Goal: Task Accomplishment & Management: Use online tool/utility

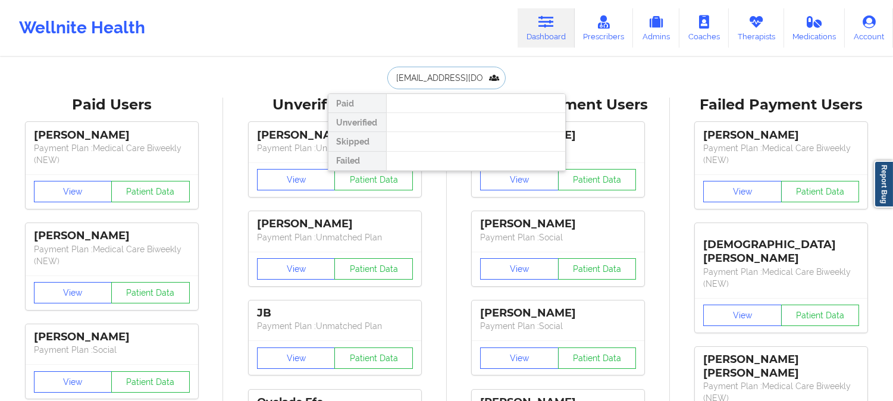
click at [474, 77] on input "[EMAIL_ADDRESS][DOMAIN_NAME]" at bounding box center [446, 78] width 118 height 23
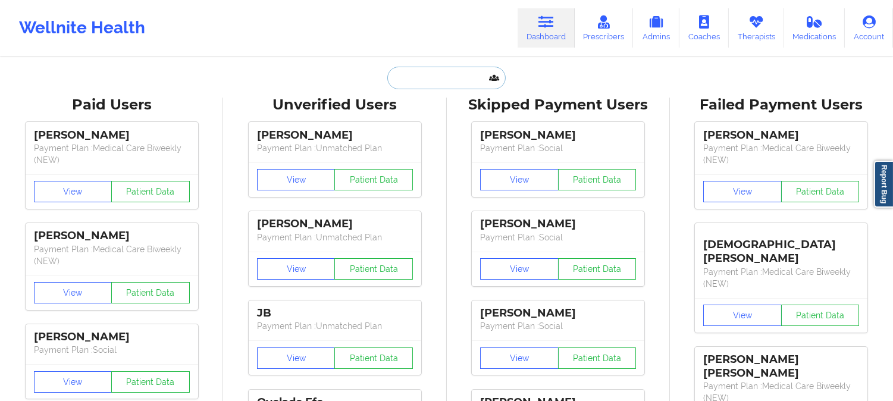
paste input "[EMAIL_ADDRESS][DOMAIN_NAME]"
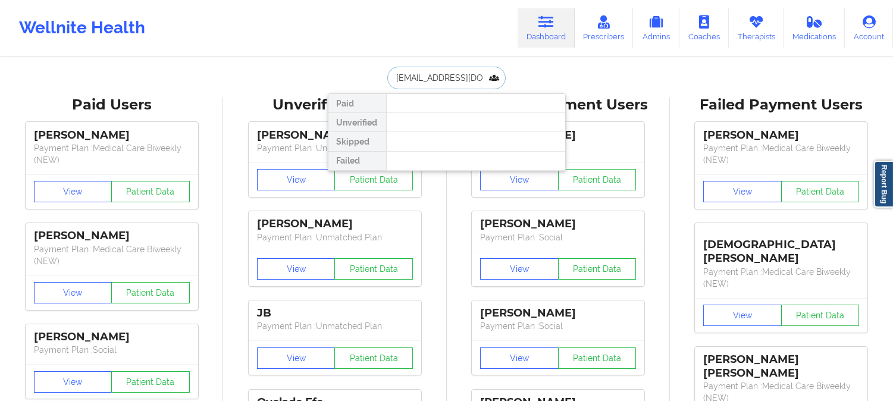
type input "[EMAIL_ADDRESS][DOMAIN_NAME]"
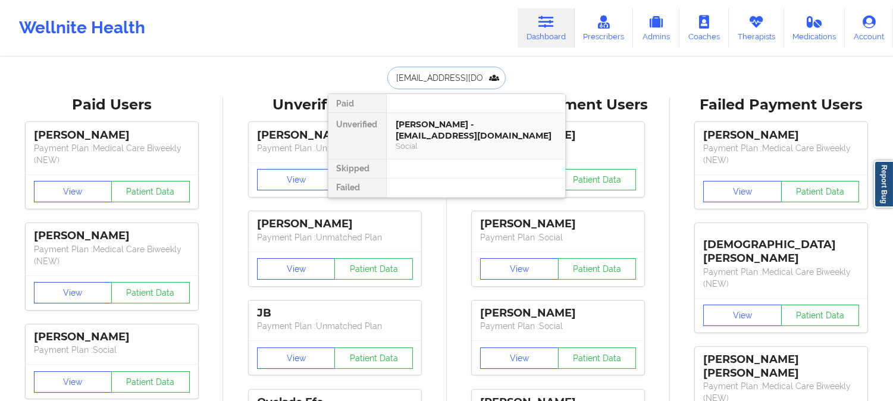
click at [454, 129] on div "[PERSON_NAME] - [EMAIL_ADDRESS][DOMAIN_NAME]" at bounding box center [475, 130] width 159 height 22
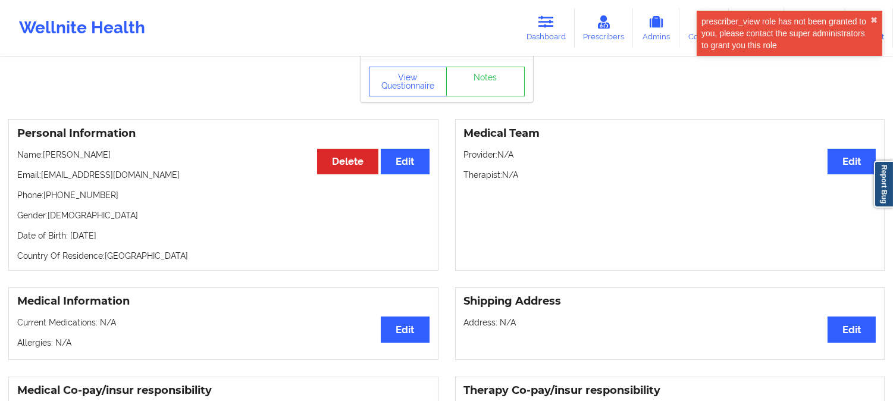
scroll to position [66, 0]
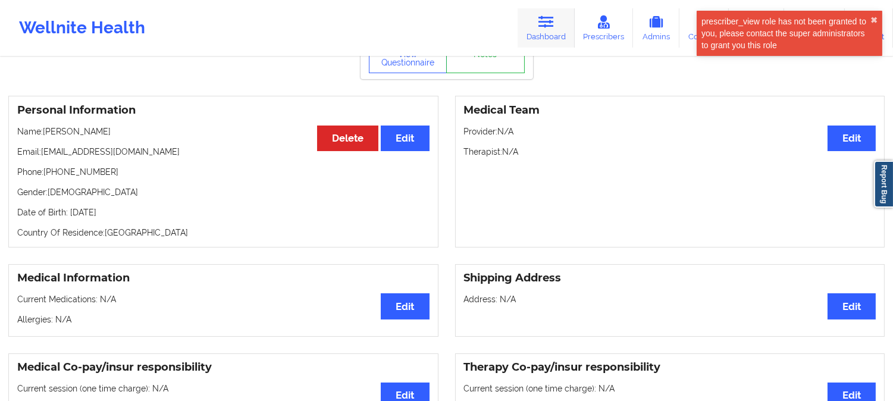
click at [550, 27] on icon at bounding box center [546, 21] width 15 height 13
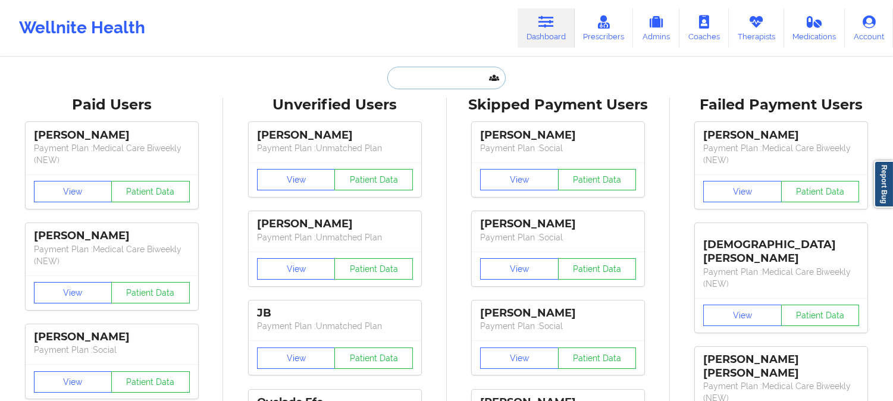
click at [440, 76] on input "text" at bounding box center [446, 78] width 118 height 23
paste input "[EMAIL_ADDRESS][DOMAIN_NAME]"
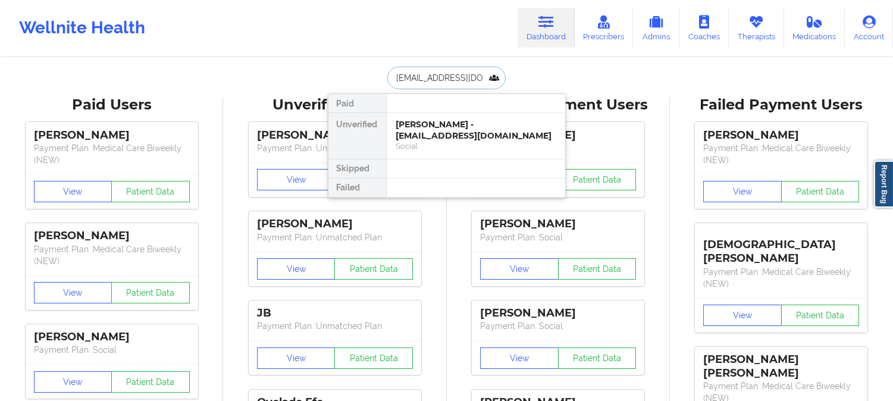
type input "[EMAIL_ADDRESS][DOMAIN_NAME]"
click at [468, 132] on div "[PERSON_NAME] - [EMAIL_ADDRESS][DOMAIN_NAME]" at bounding box center [475, 130] width 159 height 22
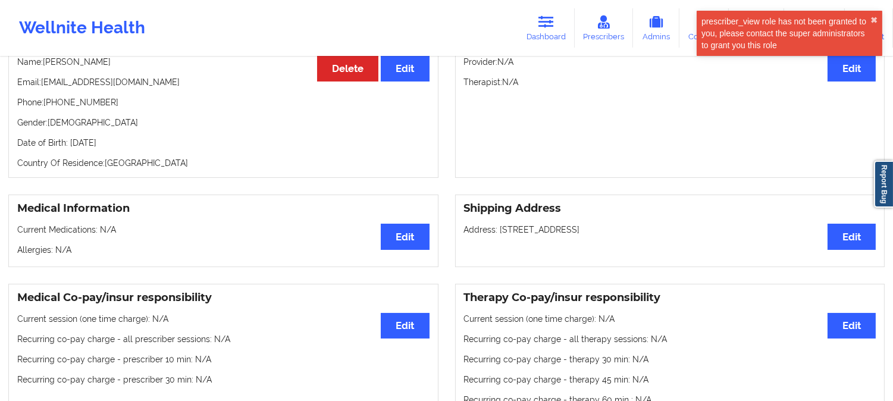
scroll to position [4, 0]
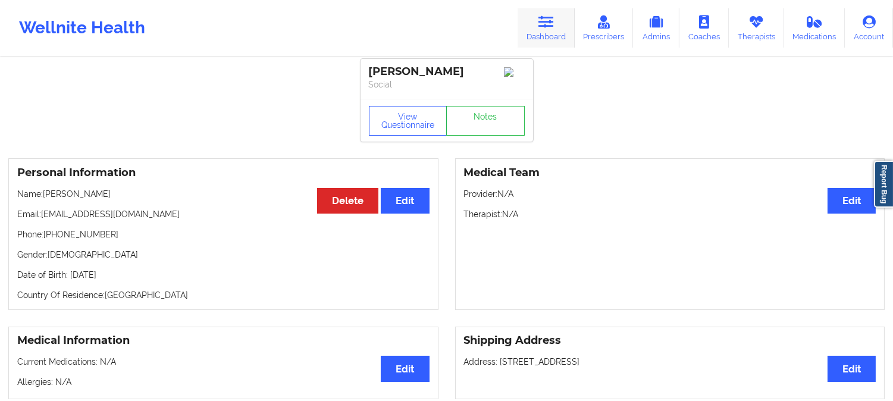
click at [542, 26] on icon at bounding box center [546, 21] width 15 height 13
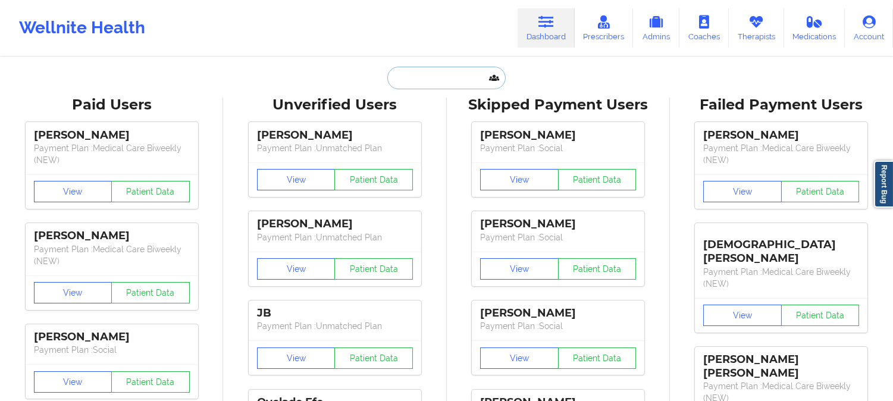
click at [445, 75] on input "text" at bounding box center [446, 78] width 118 height 23
paste input "[PERSON_NAME][EMAIL_ADDRESS][DOMAIN_NAME]"
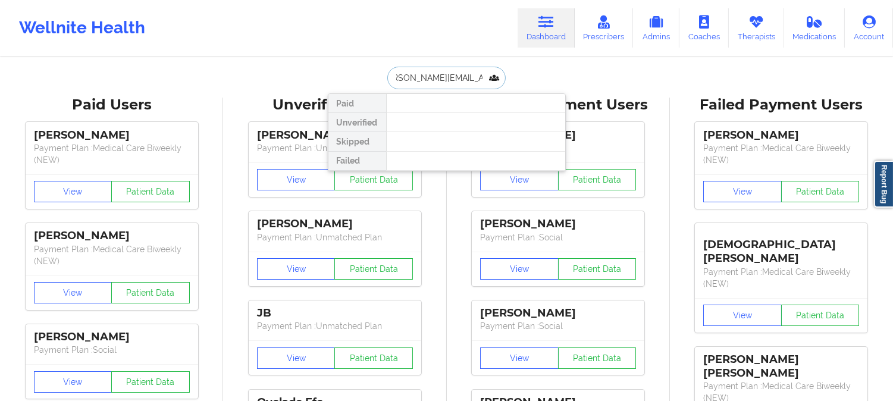
click at [412, 73] on input "[PERSON_NAME][EMAIL_ADDRESS][DOMAIN_NAME]" at bounding box center [446, 78] width 118 height 23
drag, startPoint x: 468, startPoint y: 80, endPoint x: 117, endPoint y: 1, distance: 360.4
paste input "[EMAIL_ADDRESS][DOMAIN_NAME]"
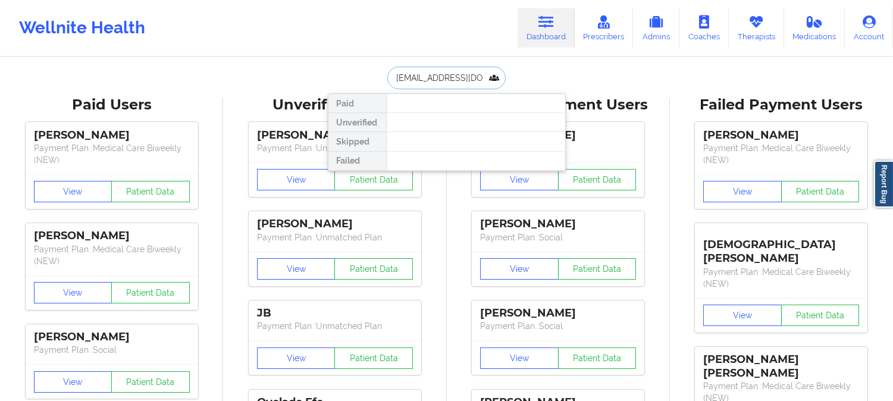
scroll to position [0, 30]
type input "[EMAIL_ADDRESS][DOMAIN_NAME]"
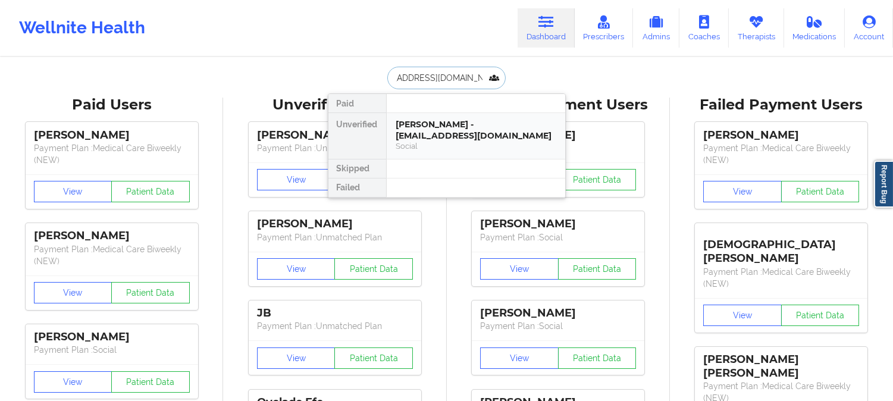
click at [503, 132] on div "[PERSON_NAME] - [EMAIL_ADDRESS][DOMAIN_NAME]" at bounding box center [475, 130] width 159 height 22
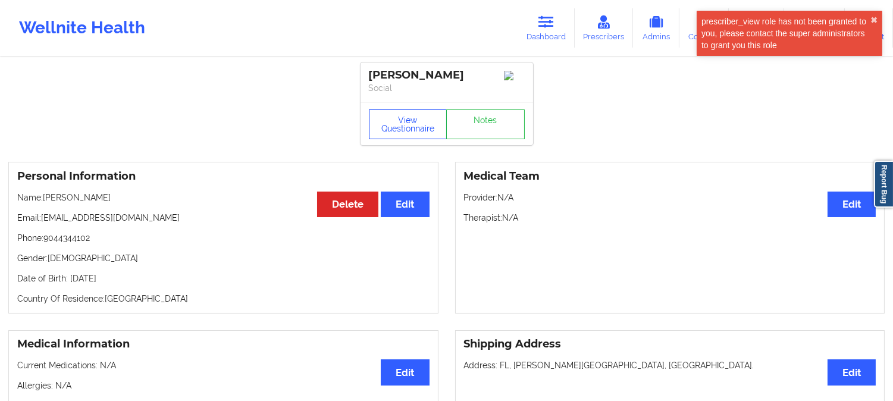
click at [399, 129] on button "View Questionnaire" at bounding box center [408, 125] width 79 height 30
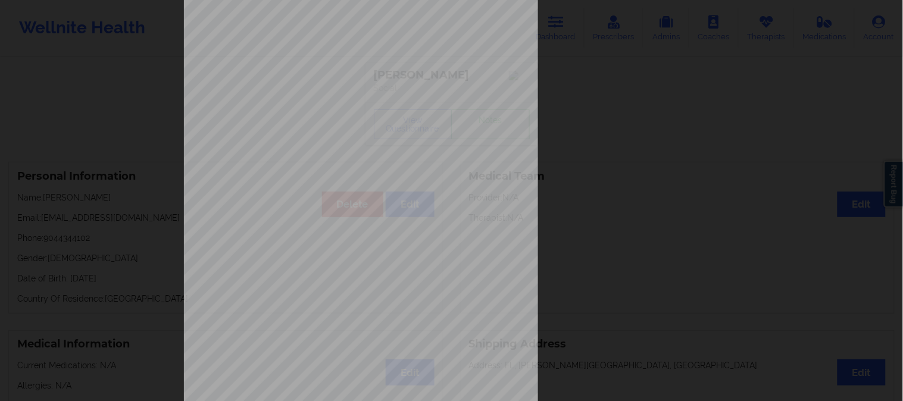
scroll to position [167, 0]
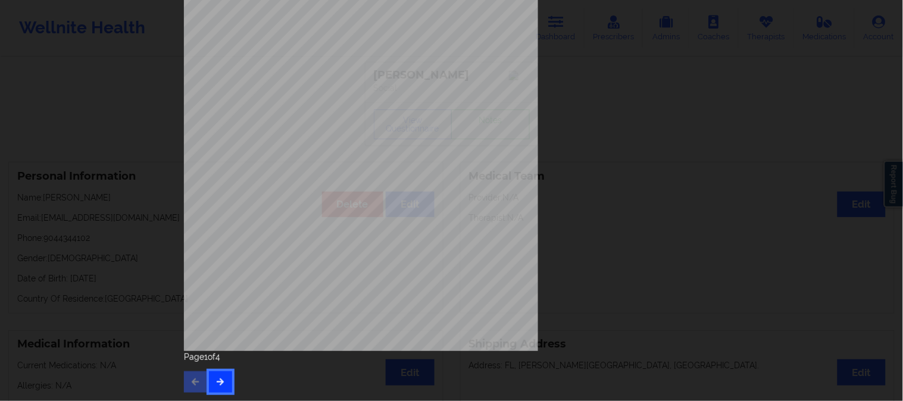
click at [218, 383] on icon "button" at bounding box center [220, 381] width 10 height 7
click at [218, 385] on button "button" at bounding box center [220, 381] width 23 height 21
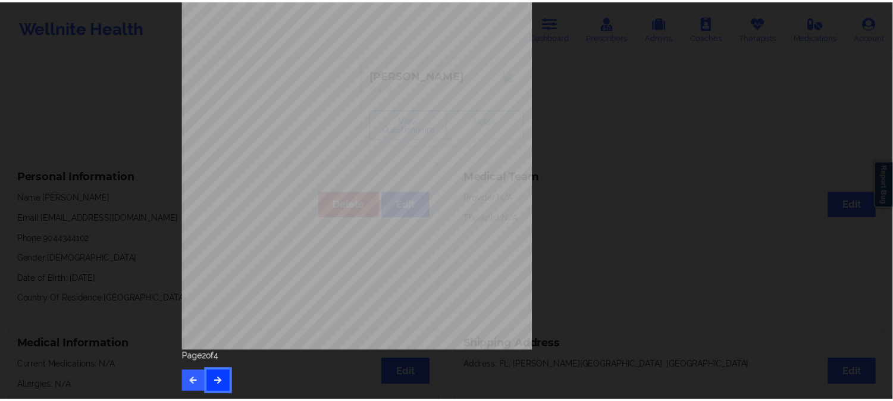
scroll to position [0, 0]
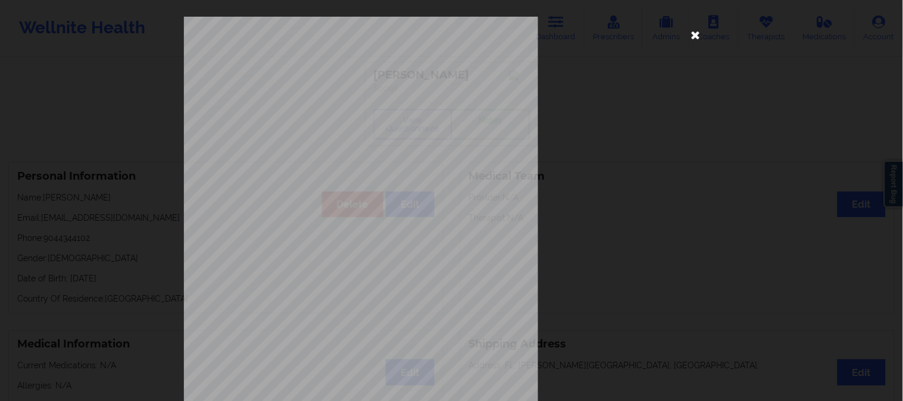
click at [692, 33] on icon at bounding box center [695, 34] width 19 height 19
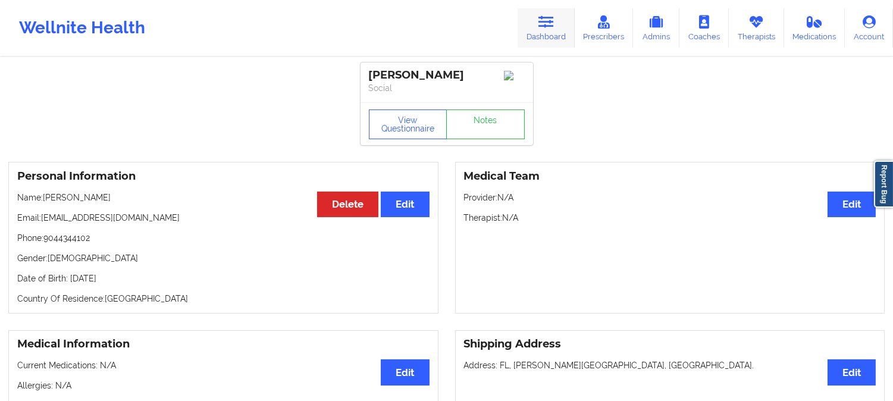
click at [554, 25] on icon at bounding box center [546, 21] width 15 height 13
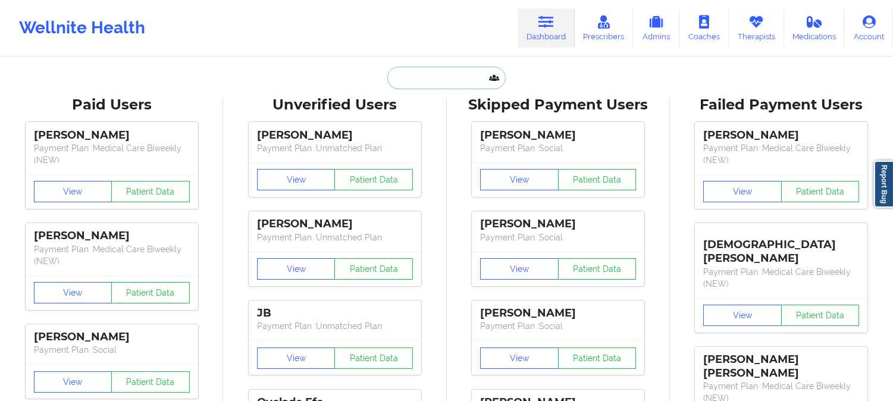
click at [454, 74] on input "text" at bounding box center [446, 78] width 118 height 23
paste input "[EMAIL_ADDRESS][DOMAIN_NAME]"
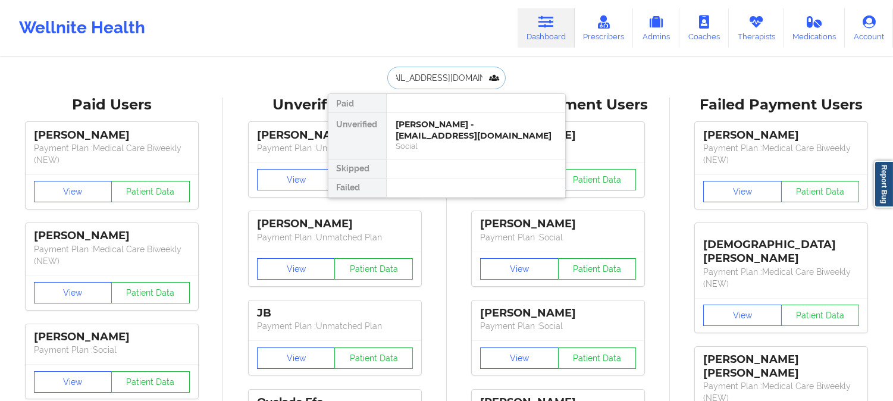
type input "[EMAIL_ADDRESS][DOMAIN_NAME]"
click at [429, 136] on div "[PERSON_NAME] - [EMAIL_ADDRESS][DOMAIN_NAME]" at bounding box center [475, 130] width 159 height 22
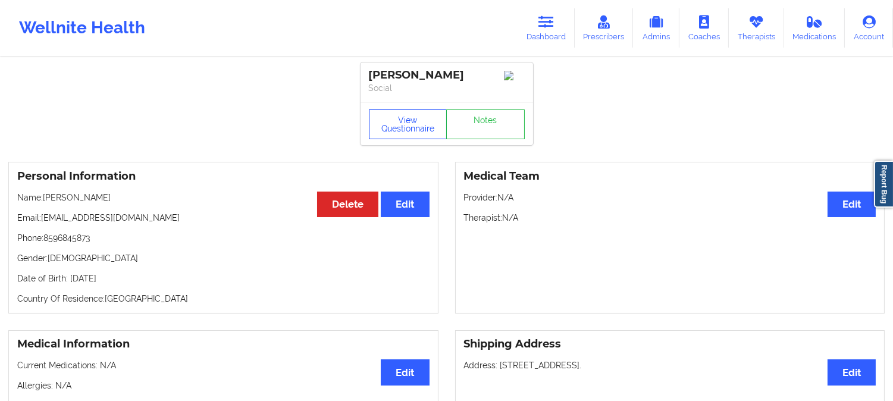
click at [395, 122] on button "View Questionnaire" at bounding box center [408, 125] width 79 height 30
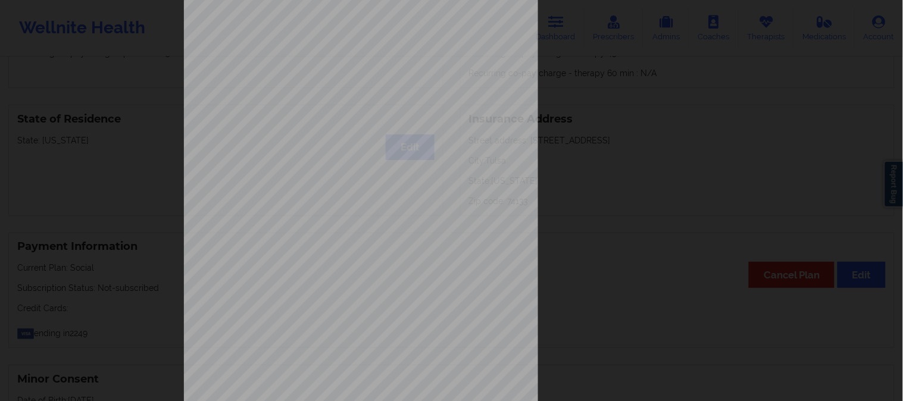
scroll to position [167, 0]
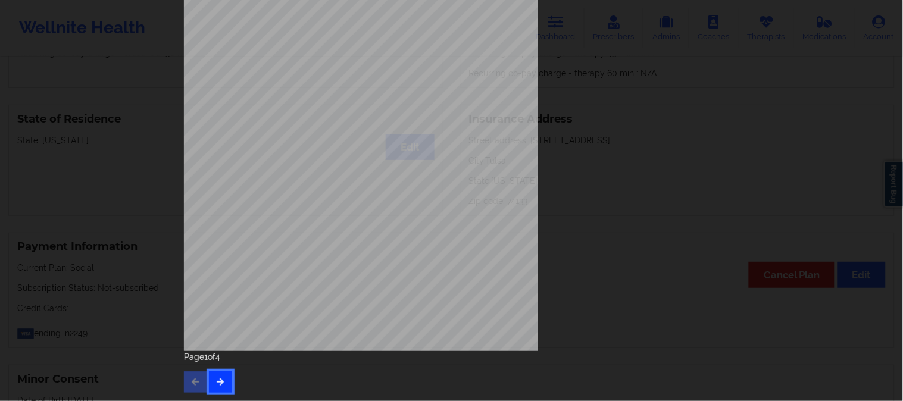
click at [218, 378] on icon "button" at bounding box center [220, 381] width 10 height 7
click at [216, 374] on button "button" at bounding box center [220, 381] width 23 height 21
click at [188, 386] on button "button" at bounding box center [195, 381] width 23 height 21
click at [218, 372] on button "button" at bounding box center [220, 381] width 23 height 21
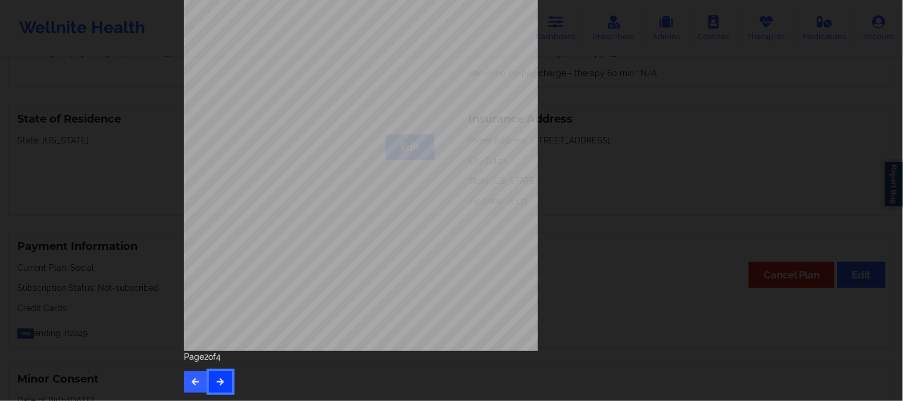
click at [217, 373] on button "button" at bounding box center [220, 381] width 23 height 21
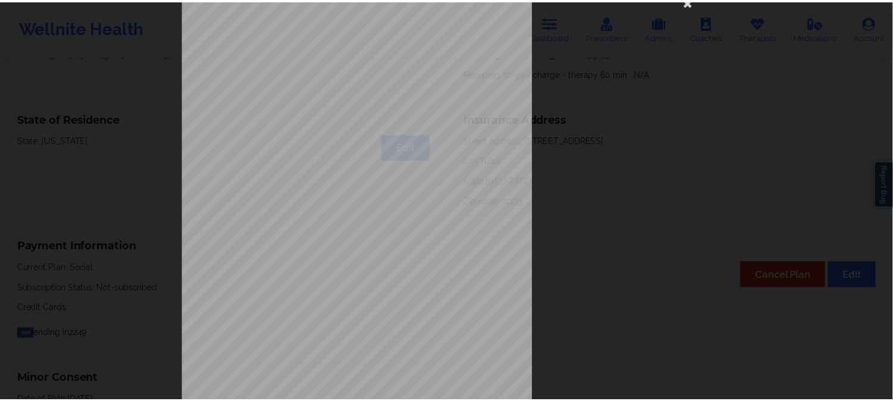
scroll to position [0, 0]
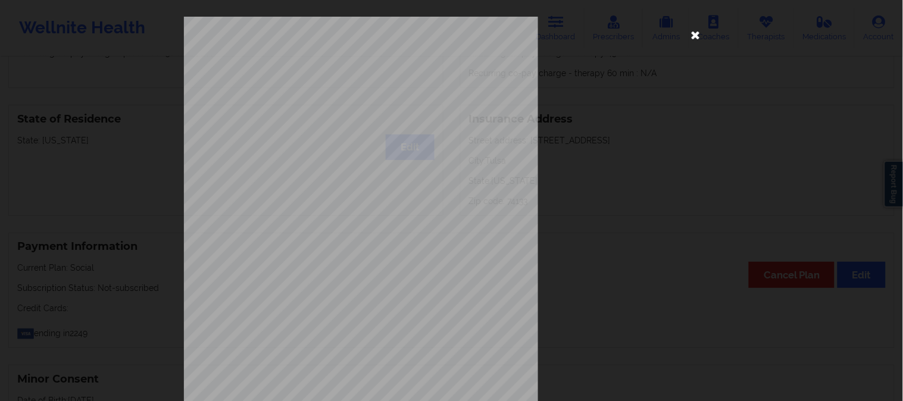
click at [695, 32] on icon at bounding box center [695, 34] width 19 height 19
